Goal: Participate in discussion

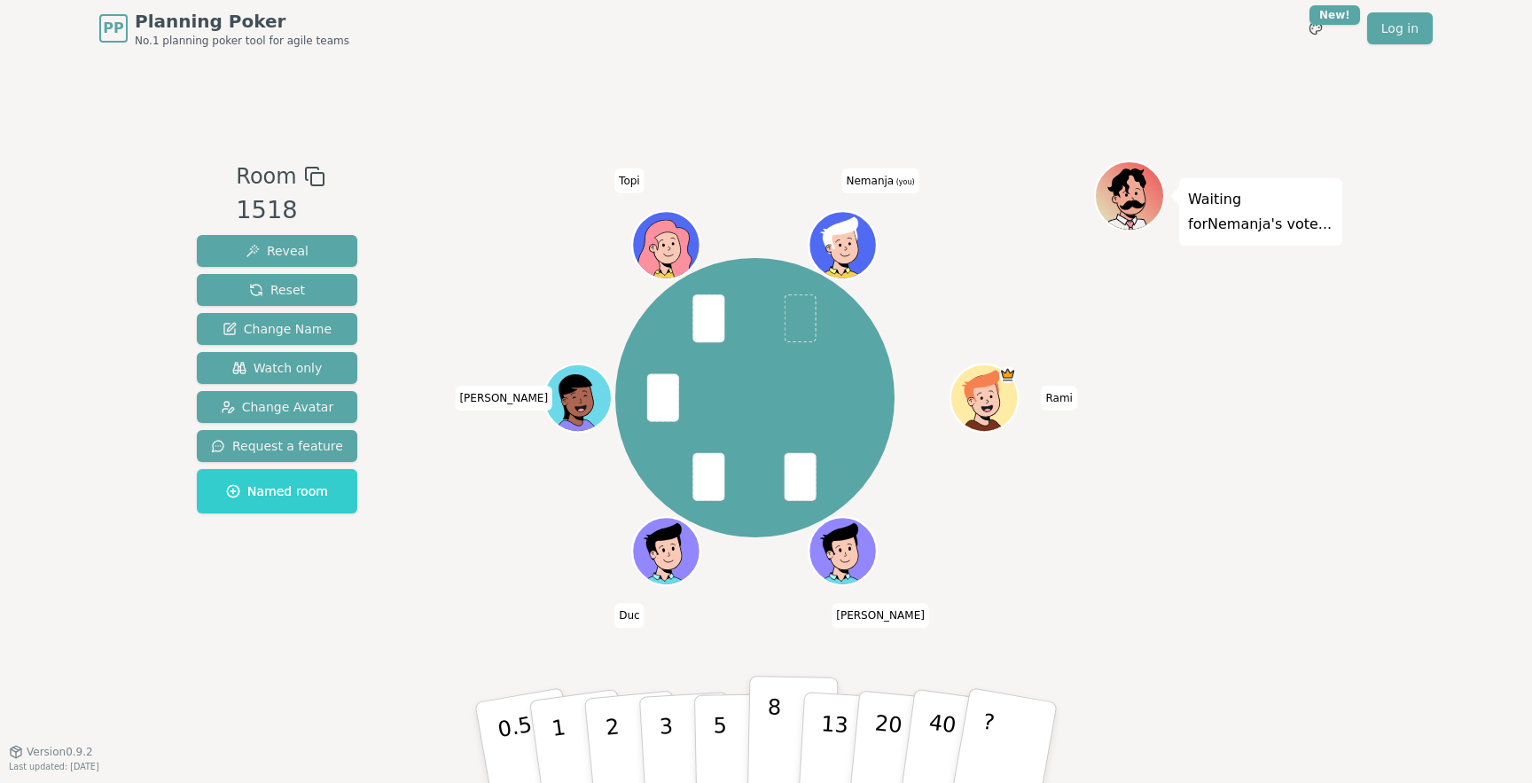
click at [766, 731] on p "8" at bounding box center [773, 742] width 15 height 96
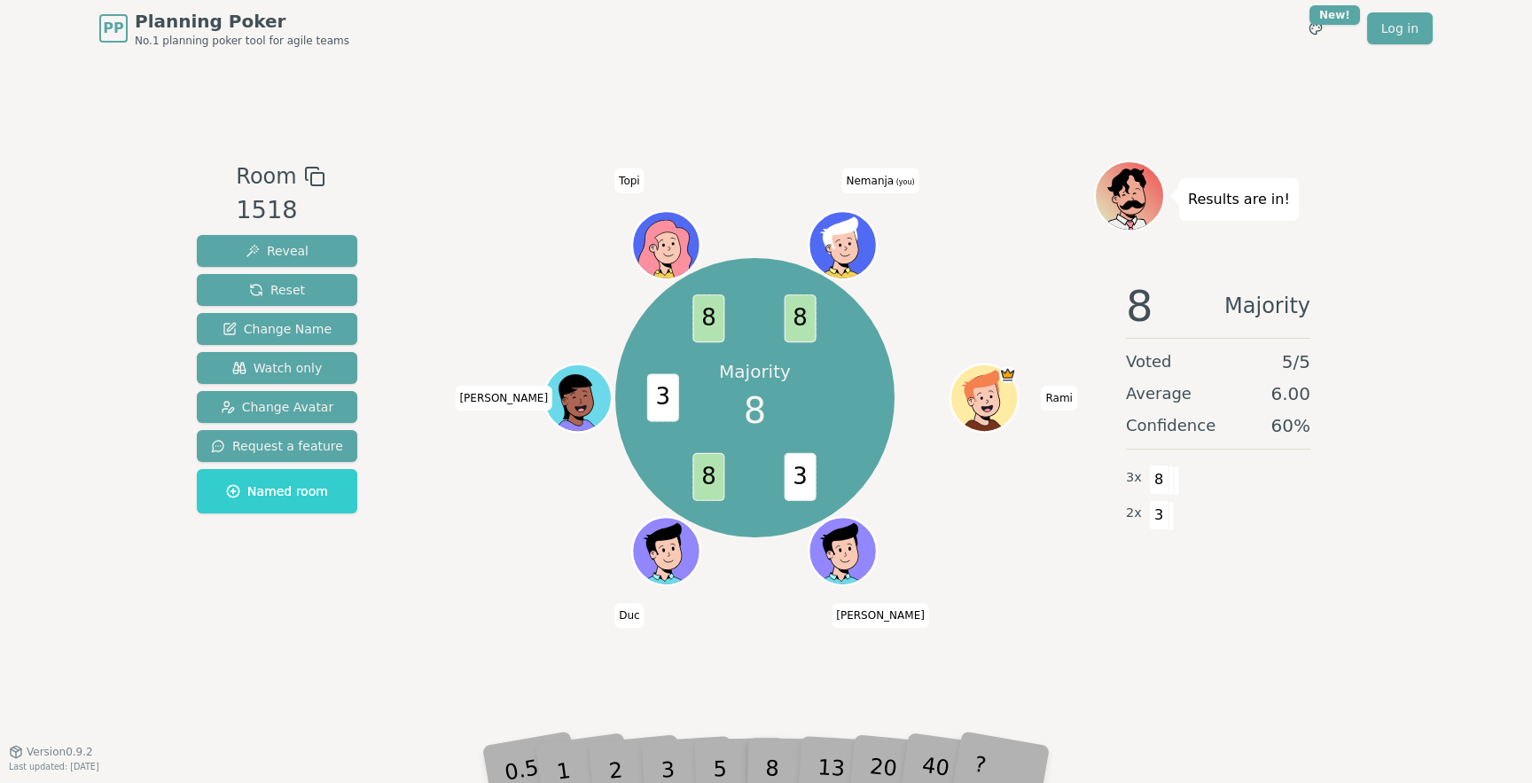
click at [1000, 568] on div "Majority 8 3 8 3 8 8 Rami Antti Duc Mikko Topi Nemanja (you)" at bounding box center [755, 397] width 678 height 411
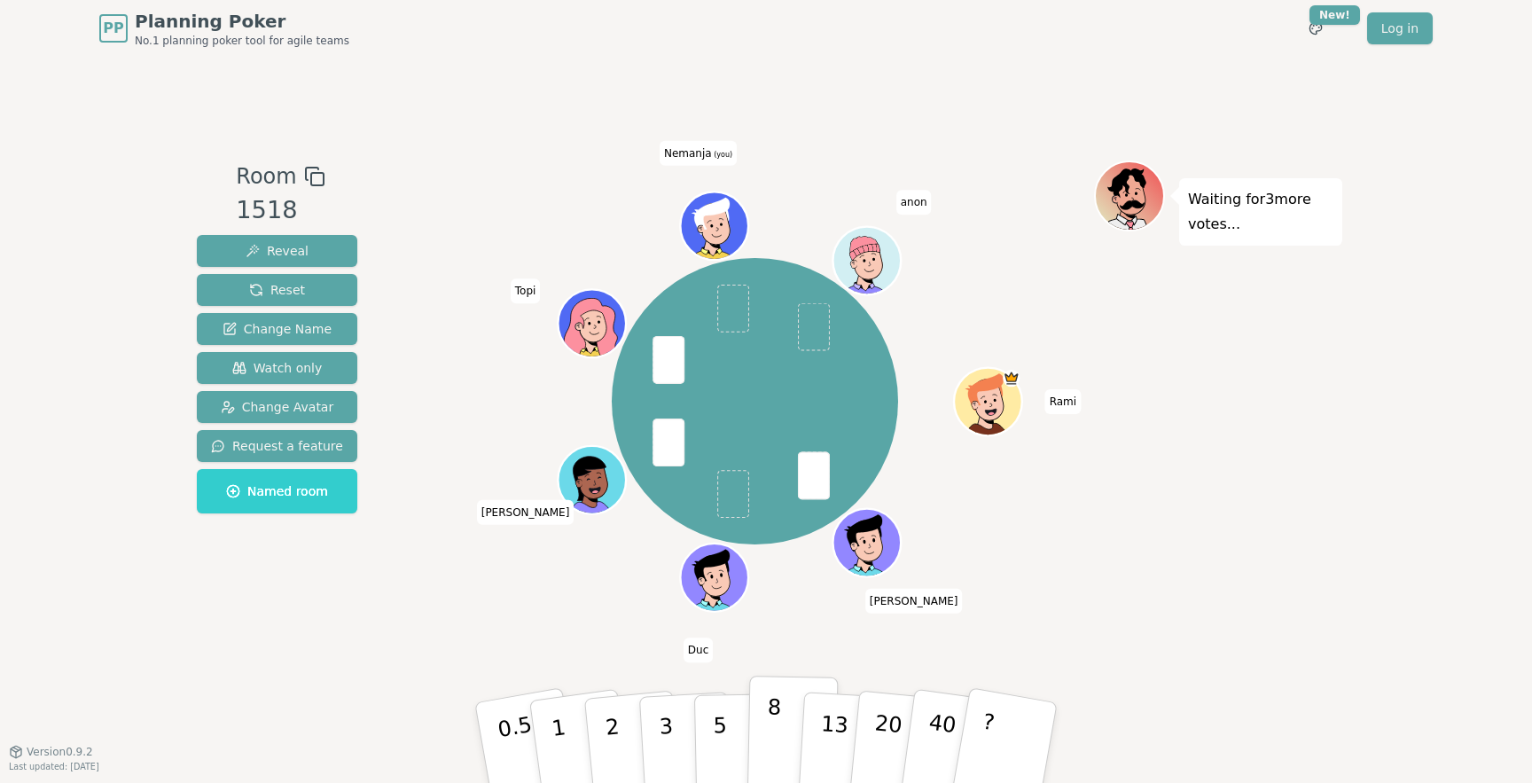
click at [785, 736] on button "8" at bounding box center [792, 743] width 91 height 135
click at [788, 731] on button "8" at bounding box center [792, 743] width 91 height 135
click at [730, 709] on button "5" at bounding box center [739, 743] width 91 height 135
click at [768, 714] on p "8" at bounding box center [773, 742] width 15 height 96
click at [829, 712] on p "13" at bounding box center [833, 742] width 33 height 98
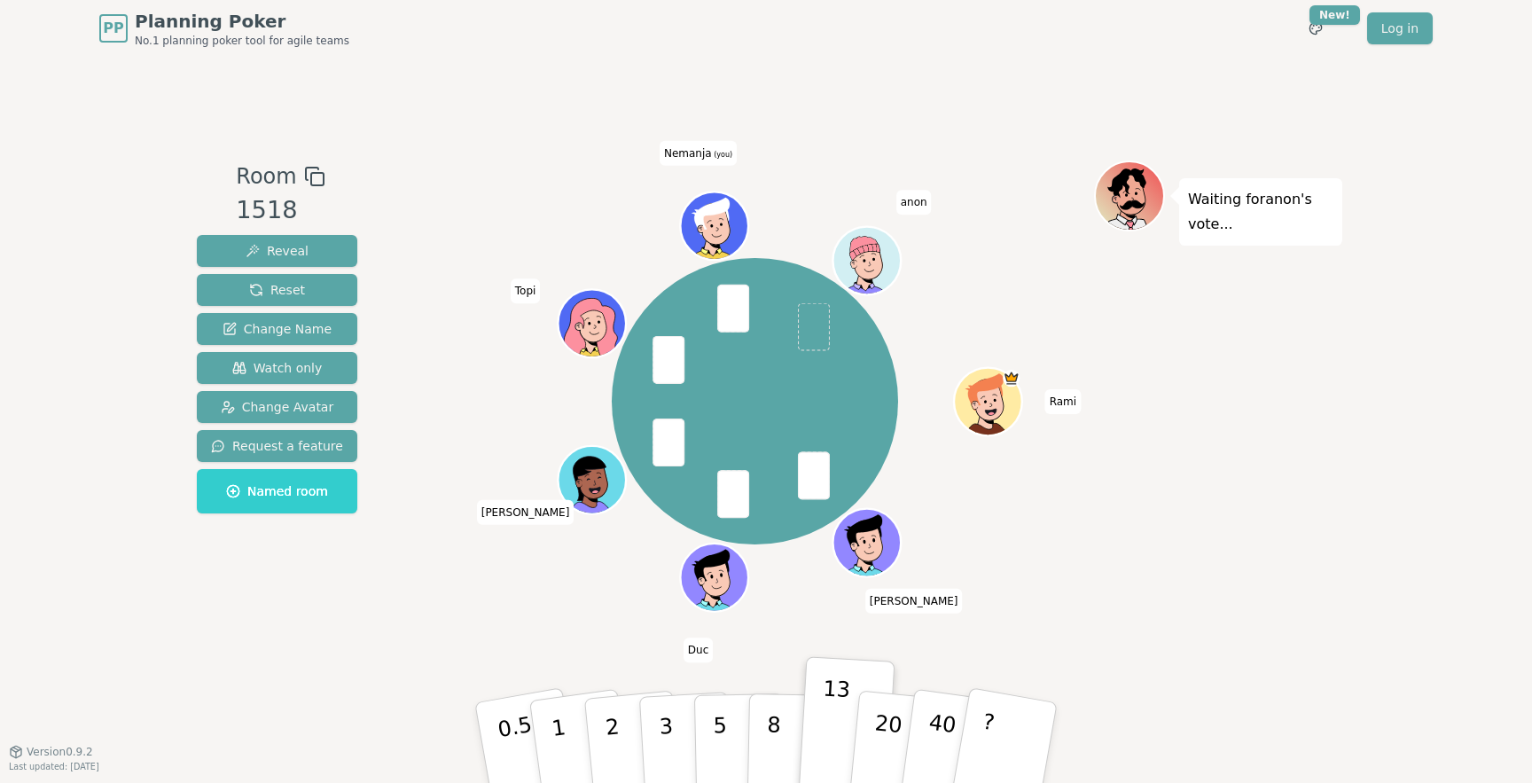
click at [1134, 598] on div "Waiting for anon 's vote..." at bounding box center [1218, 404] width 248 height 488
click at [786, 760] on button "8" at bounding box center [792, 743] width 91 height 135
click at [775, 707] on p "8" at bounding box center [773, 742] width 15 height 96
click at [711, 722] on button "5" at bounding box center [739, 743] width 91 height 135
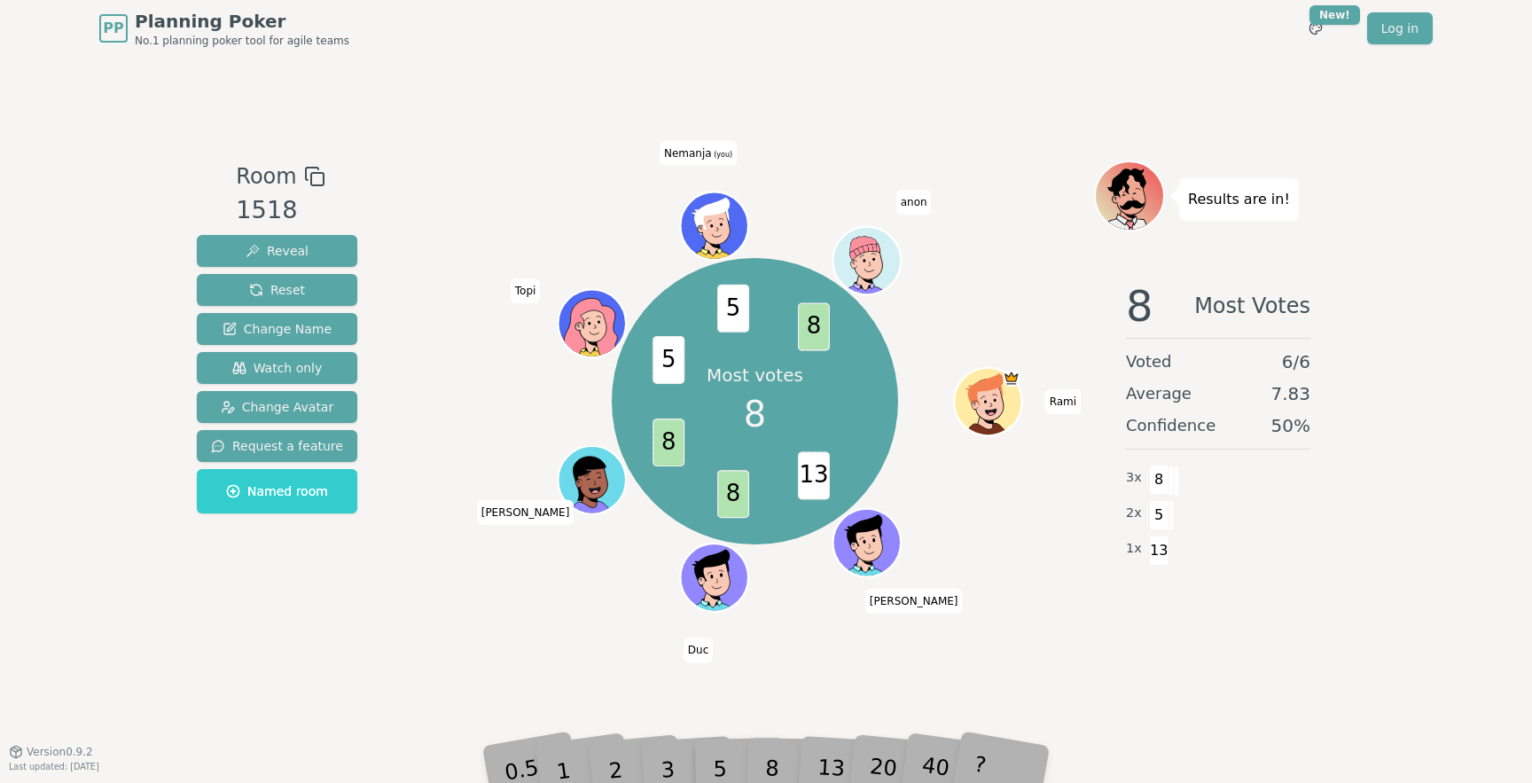
click at [439, 643] on div "Most votes 8 13 8 8 5 5 8 Rami Antti Duc Mikko Topi Nemanja (you) anon" at bounding box center [755, 404] width 678 height 488
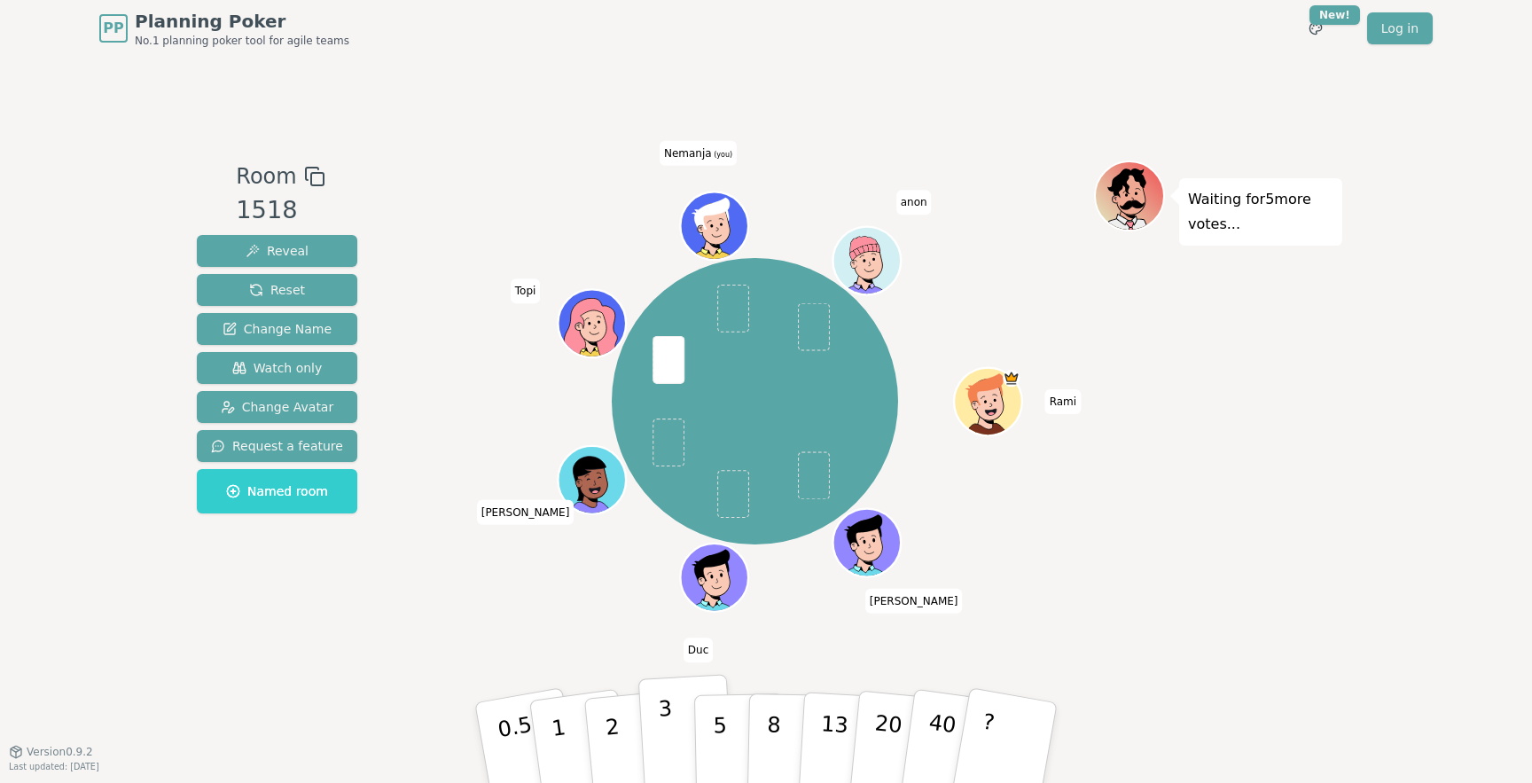
click at [681, 733] on button "3" at bounding box center [686, 743] width 97 height 138
click at [771, 736] on p "8" at bounding box center [773, 742] width 15 height 96
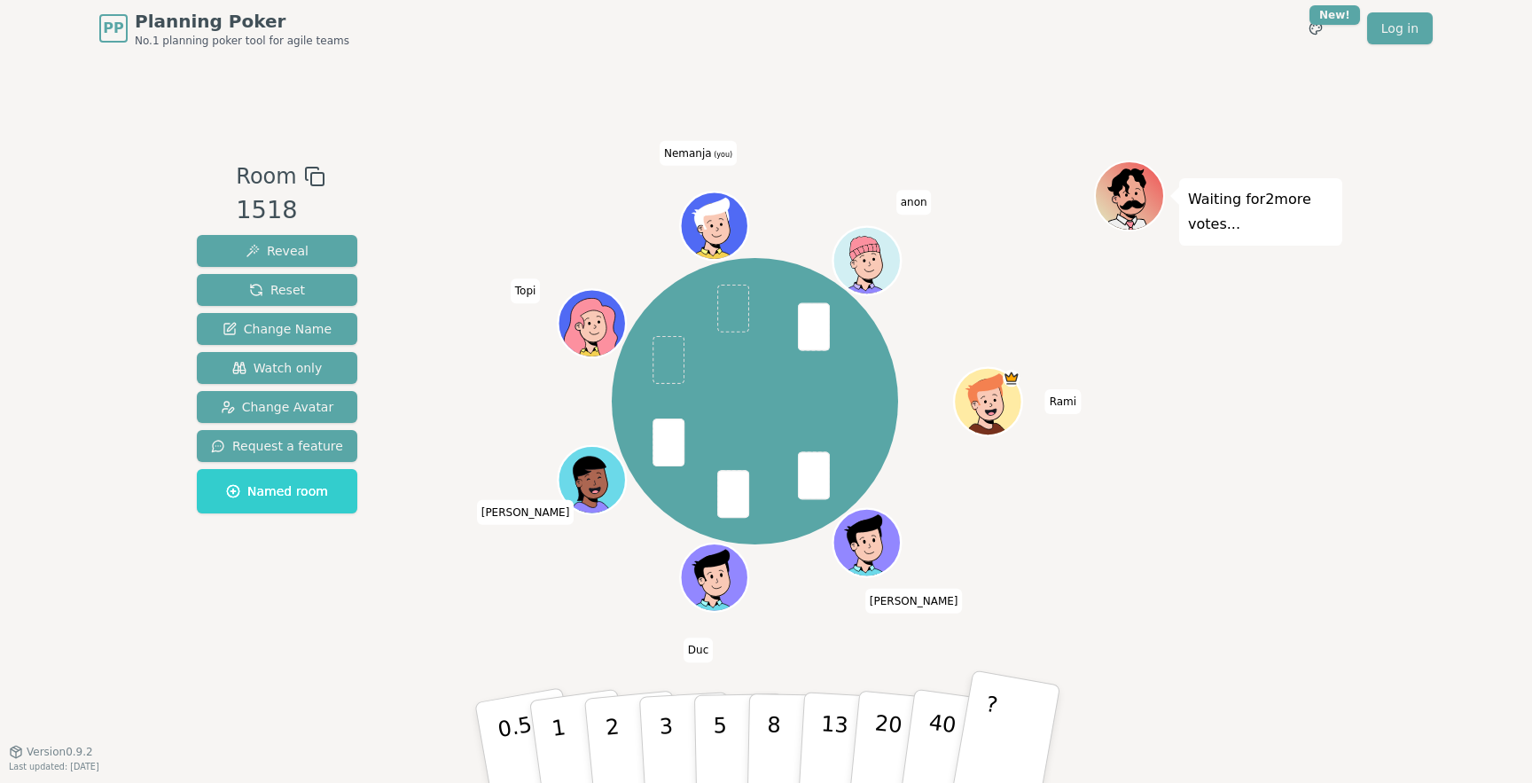
click at [1029, 738] on button "?" at bounding box center [1005, 742] width 111 height 146
click at [663, 716] on p "3" at bounding box center [668, 744] width 20 height 97
click at [771, 729] on p "8" at bounding box center [773, 742] width 15 height 96
click at [285, 677] on div "Room 1518 Reveal Reset Change Name Watch only Change Avatar Request a feature N…" at bounding box center [766, 404] width 1153 height 694
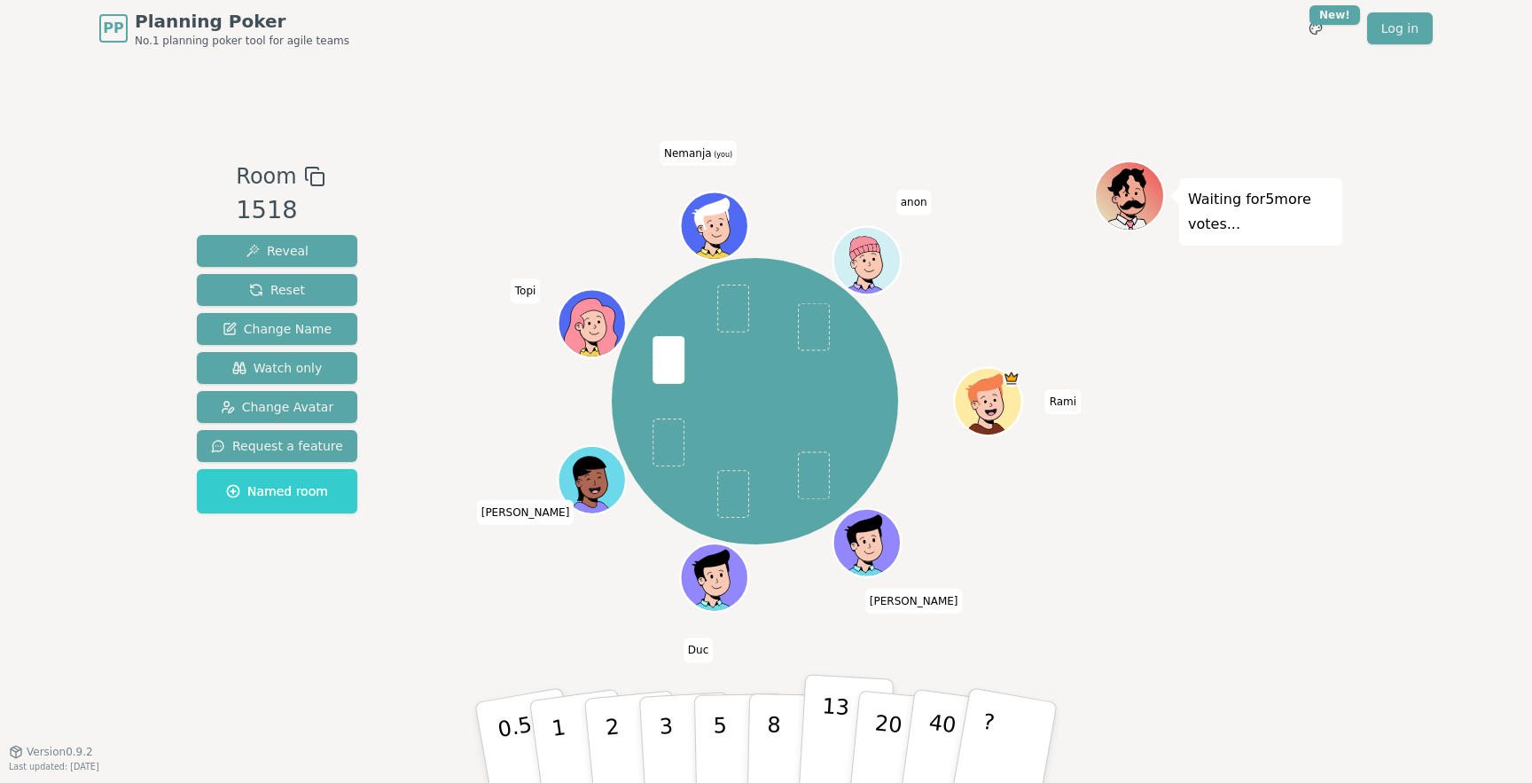
click at [827, 713] on p "13" at bounding box center [833, 742] width 33 height 98
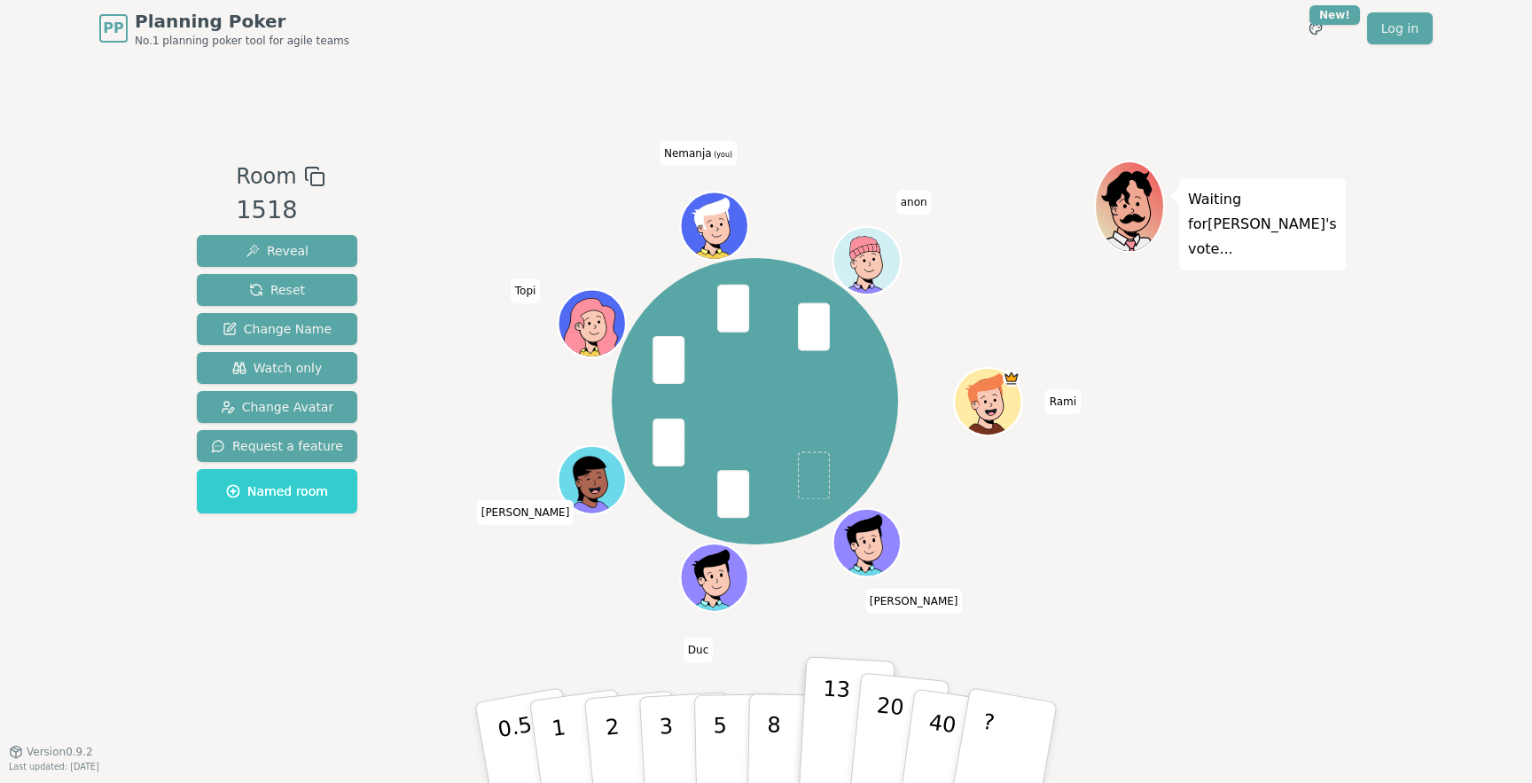
click at [890, 742] on p "20" at bounding box center [887, 741] width 36 height 98
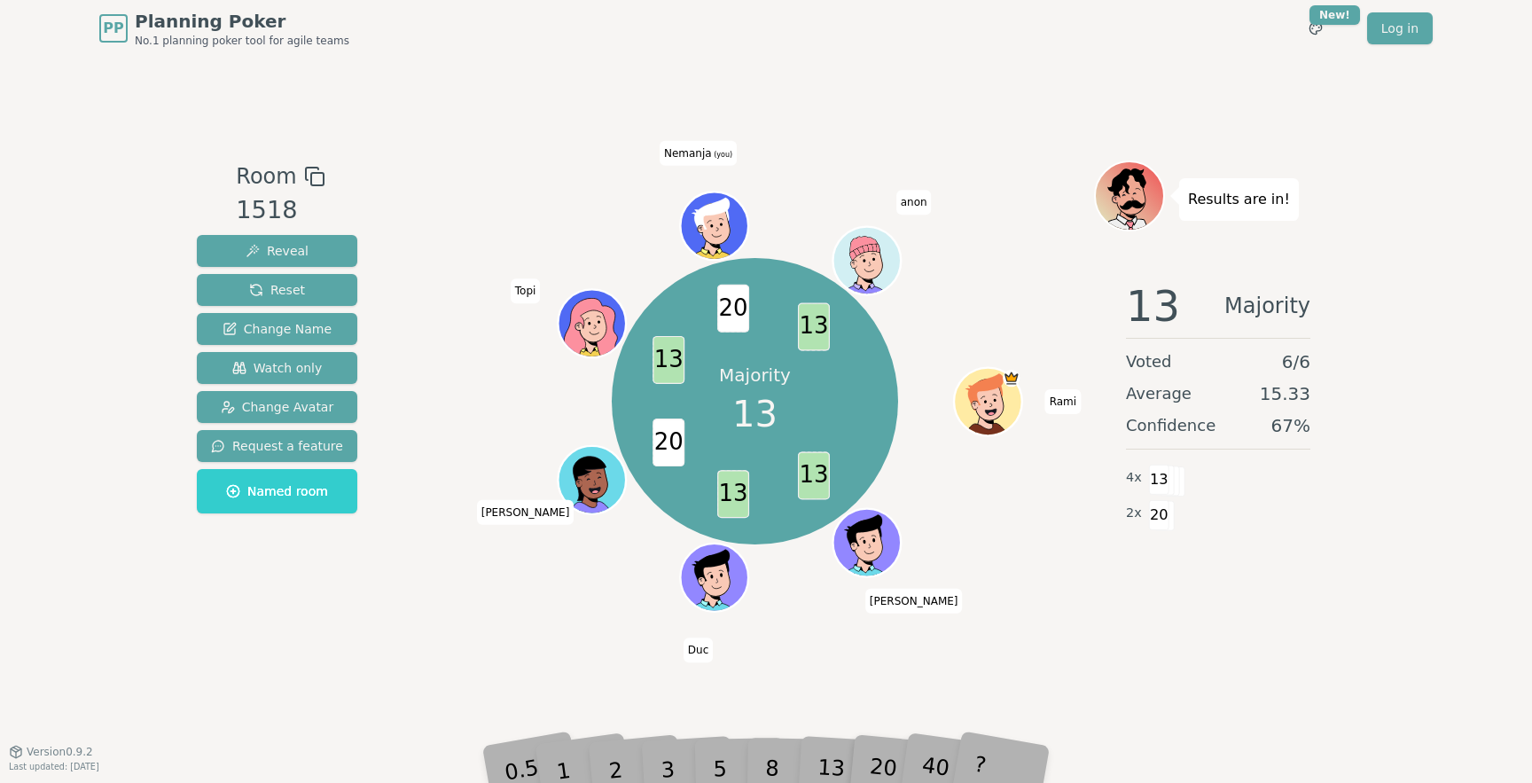
click at [1061, 567] on div "Majority 13 13 13 20 13 20 13 Rami Antti Duc Mikko Topi Nemanja (you) anon" at bounding box center [755, 401] width 678 height 419
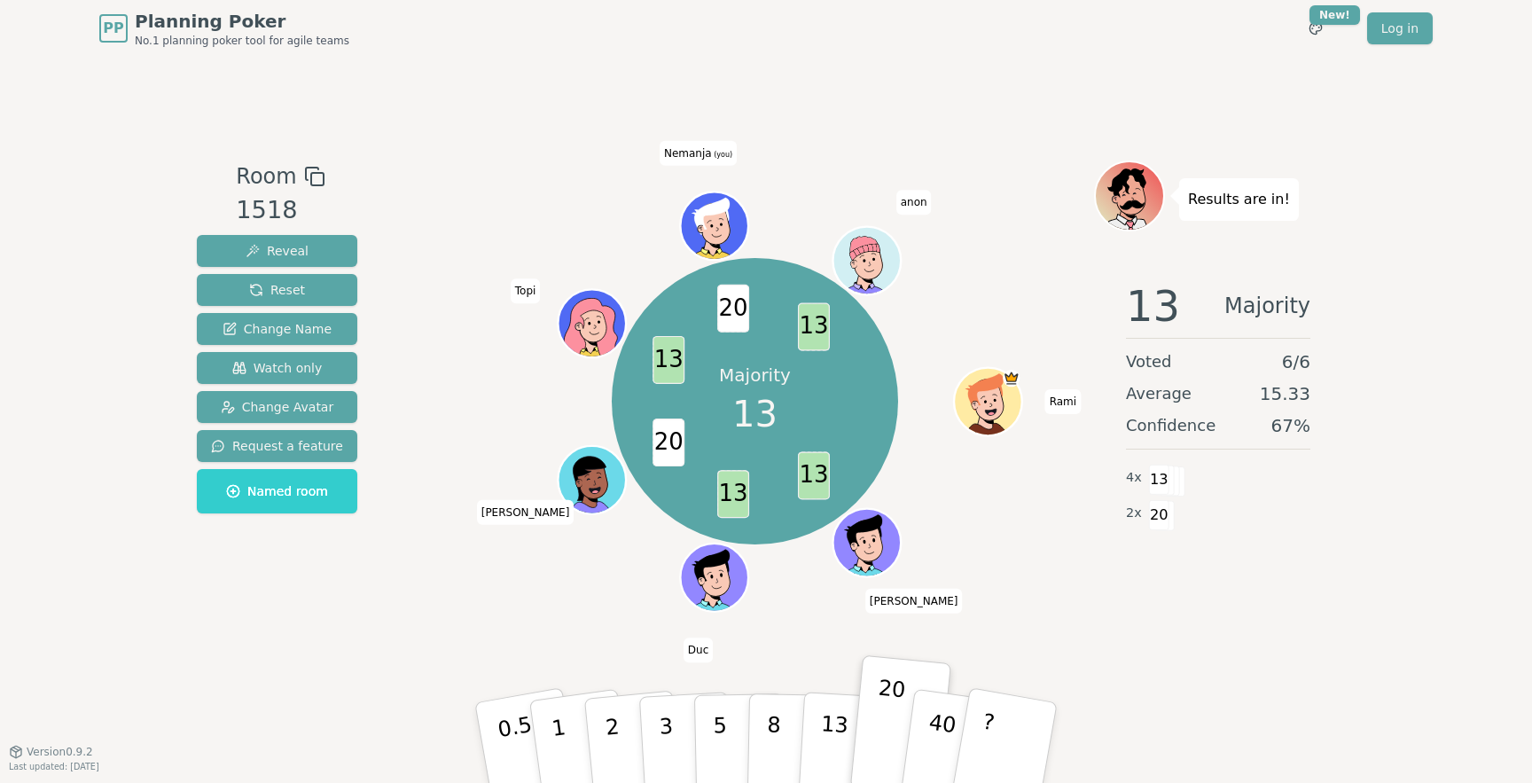
click at [1111, 579] on div "13 Majority Voted 6 / 6 Average 15.33 Confidence 67 % 4 x 13 2 x 20" at bounding box center [1218, 444] width 248 height 355
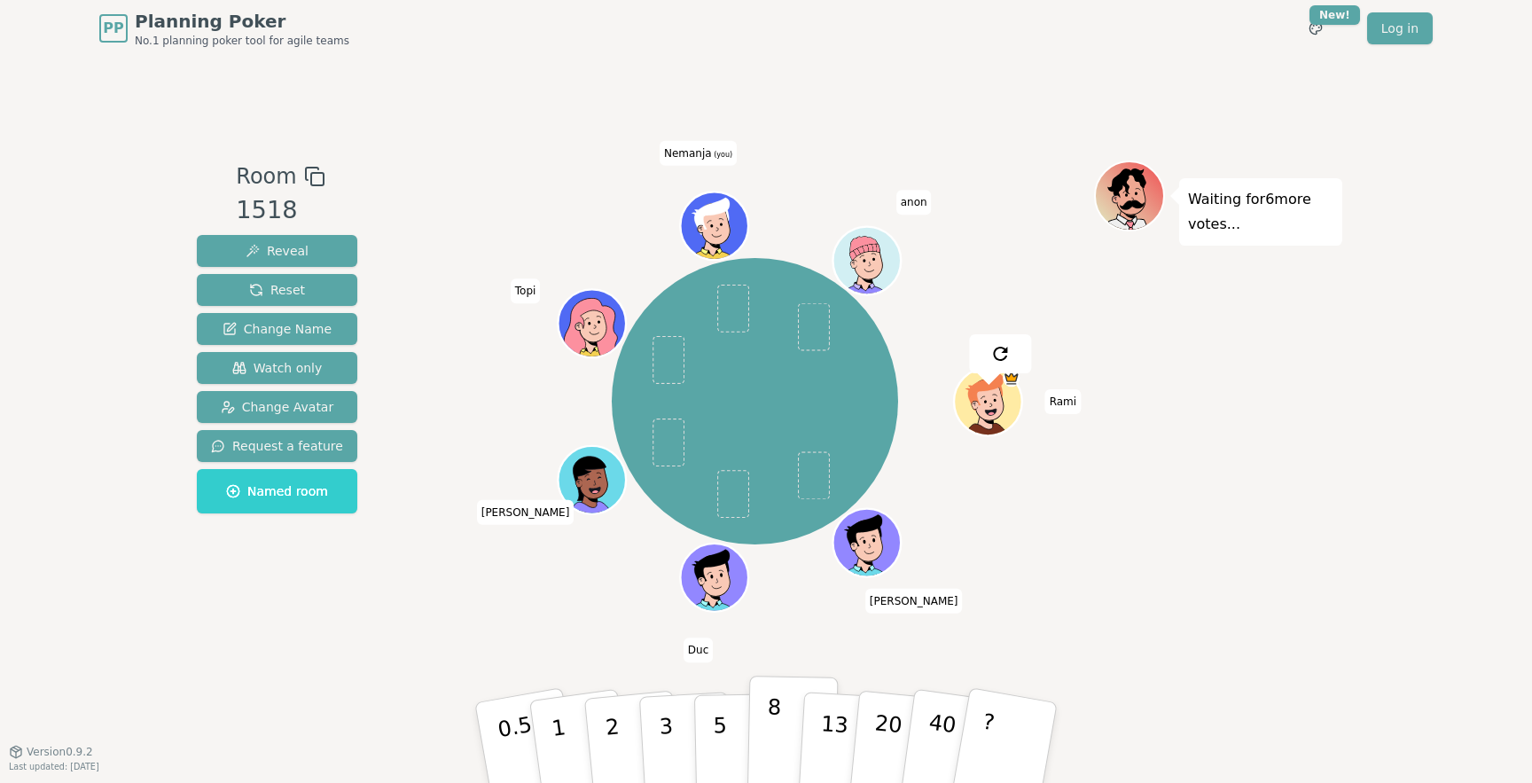
click at [781, 741] on button "8" at bounding box center [792, 743] width 91 height 135
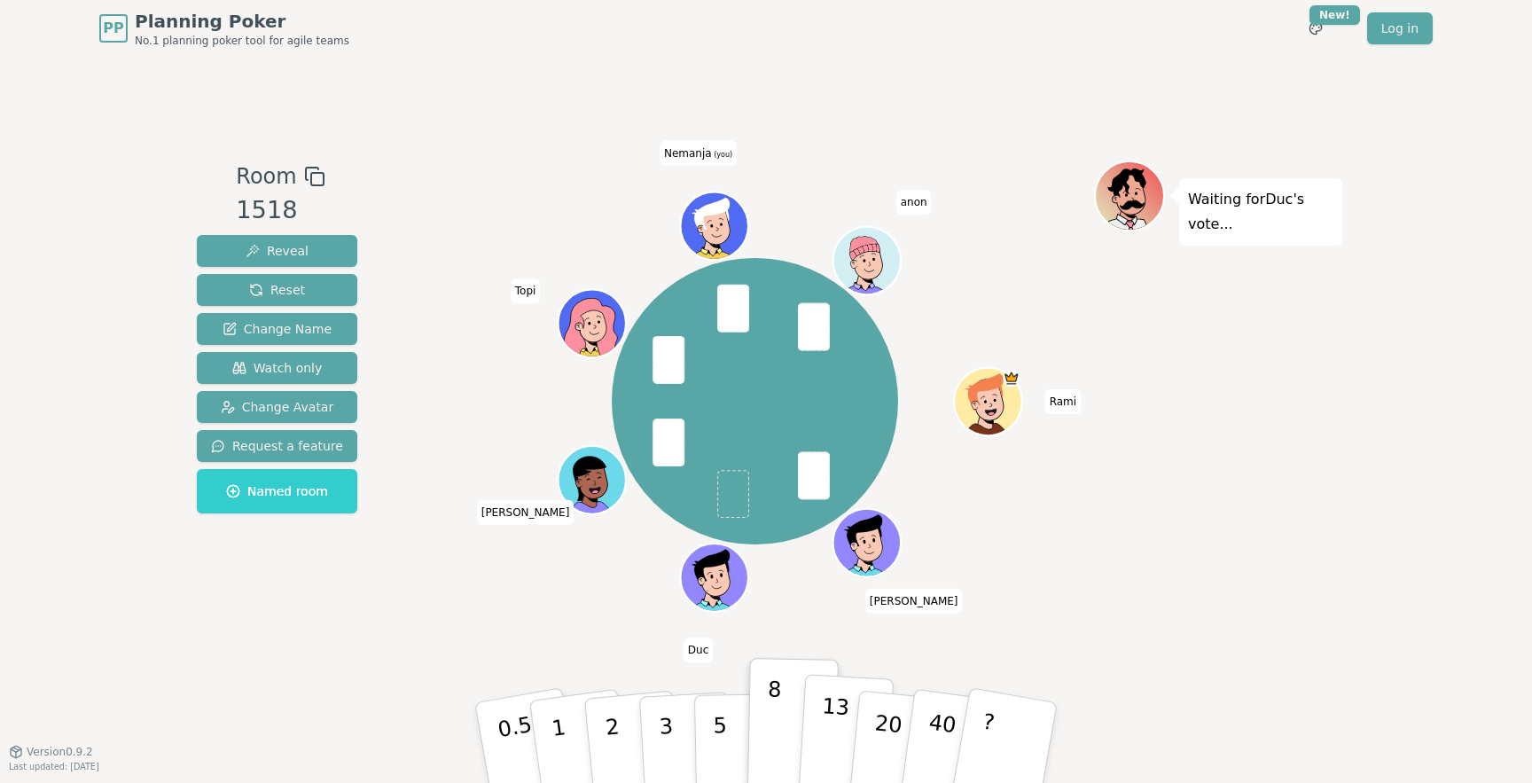
click at [839, 723] on p "13" at bounding box center [833, 742] width 33 height 98
click at [781, 727] on button "8" at bounding box center [792, 743] width 91 height 135
